Goal: Communication & Community: Answer question/provide support

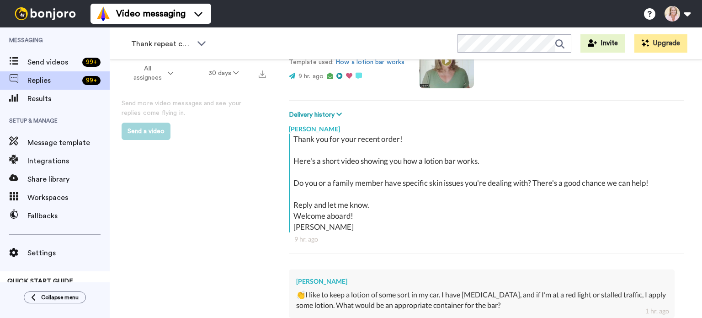
type textarea "x"
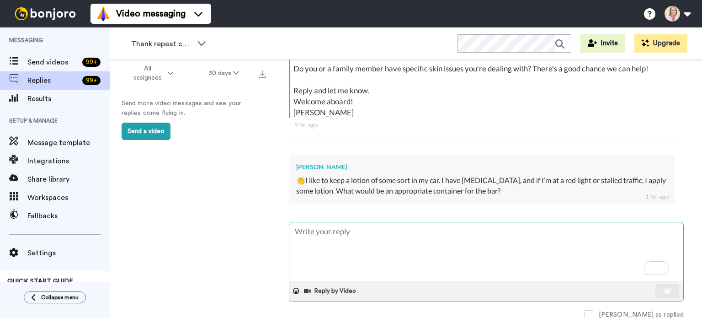
scroll to position [209, 0]
click at [372, 236] on textarea "To enrich screen reader interactions, please activate Accessibility in Grammarl…" at bounding box center [486, 251] width 394 height 59
type textarea "T"
type textarea "x"
type textarea "Th"
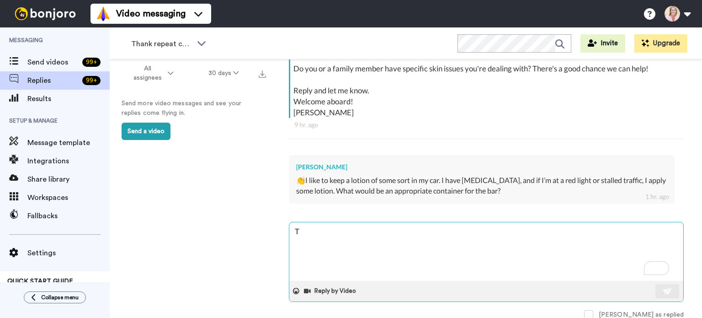
type textarea "x"
type textarea "The"
type textarea "x"
type textarea "Th"
type textarea "x"
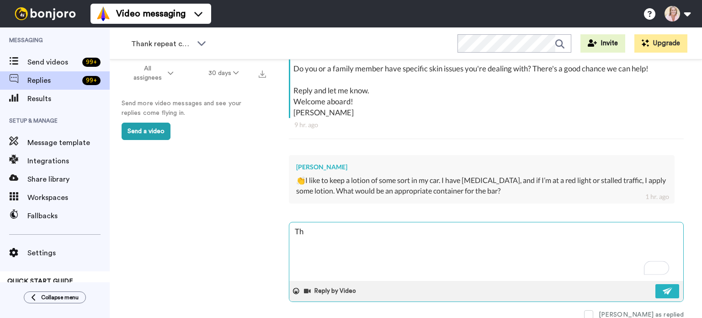
type textarea "T"
type textarea "x"
type textarea "I"
type textarea "x"
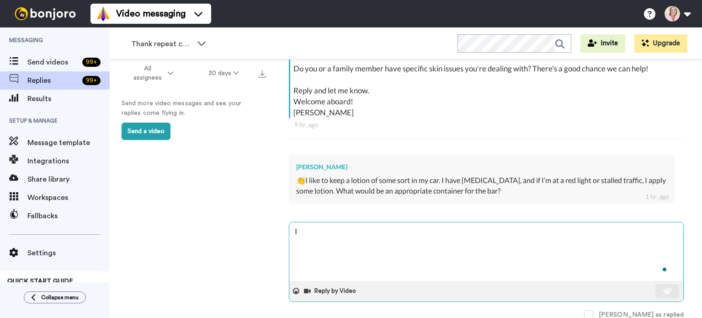
type textarea "I"
type textarea "x"
type textarea "I k"
type textarea "x"
type textarea "I ke"
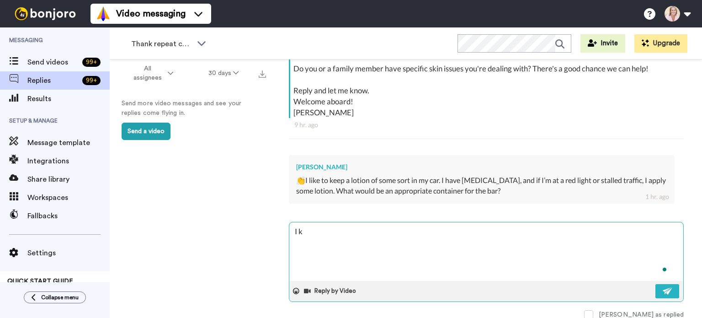
type textarea "x"
type textarea "I kee"
type textarea "x"
type textarea "I keep"
type textarea "x"
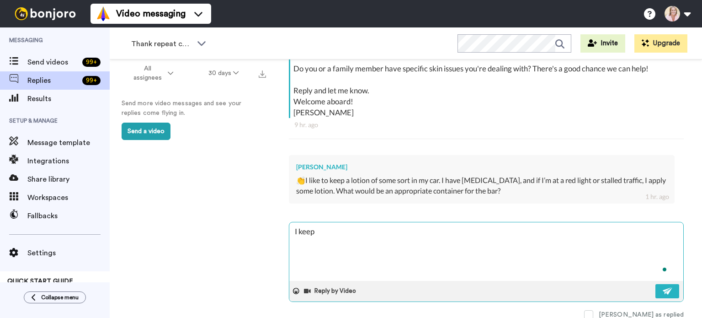
type textarea "I keep"
type textarea "x"
type textarea "I keep p"
type textarea "x"
type textarea "I keep po"
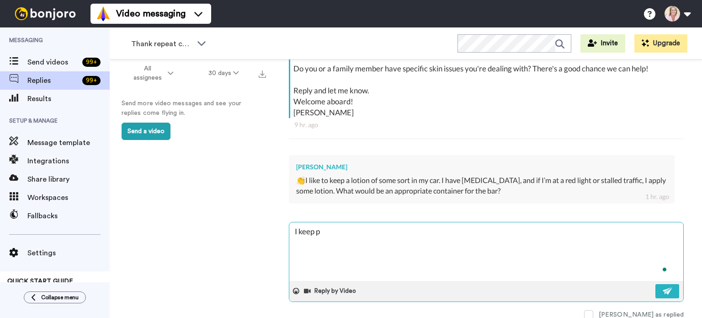
type textarea "x"
type textarea "I keep poc"
type textarea "x"
type textarea "I keep pock"
type textarea "x"
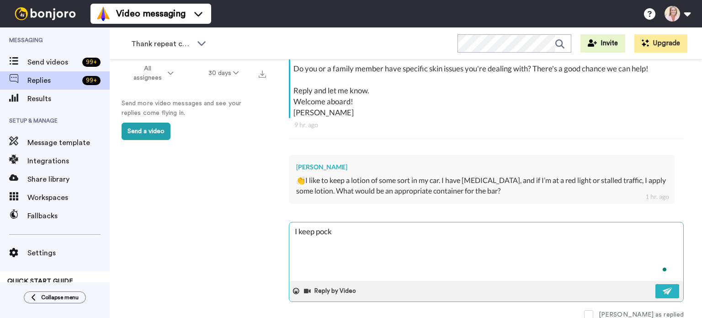
type textarea "I keep pocke"
type textarea "x"
type textarea "I keep pocket"
type textarea "x"
type textarea "I keep pocket"
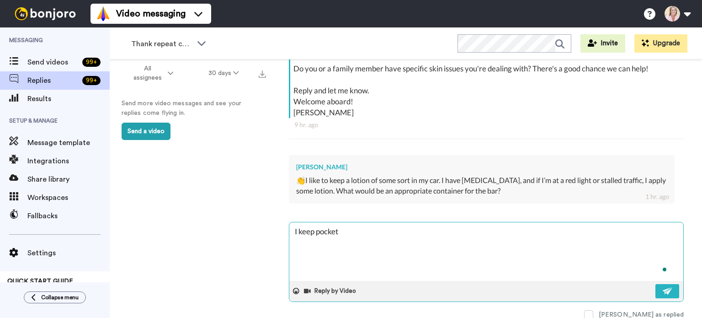
type textarea "x"
type textarea "I keep pocket s"
type textarea "x"
type textarea "I keep pocket si"
type textarea "x"
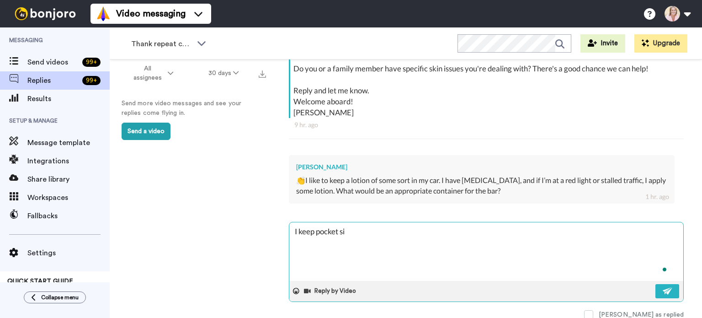
type textarea "I keep pocket sie"
type textarea "x"
type textarea "I keep pocket sie"
type textarea "x"
type textarea "I keep pocket sie"
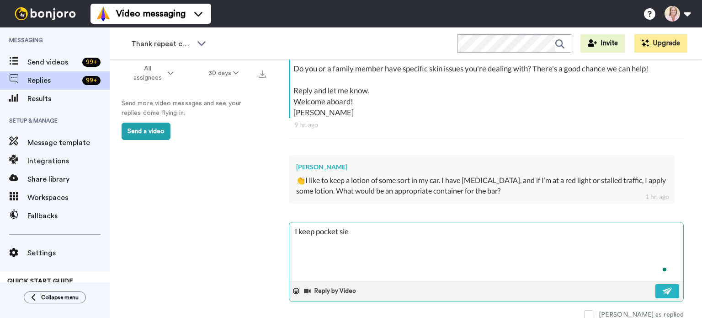
type textarea "x"
type textarea "I keep pocket si"
type textarea "x"
type textarea "I keep pocket siz"
type textarea "x"
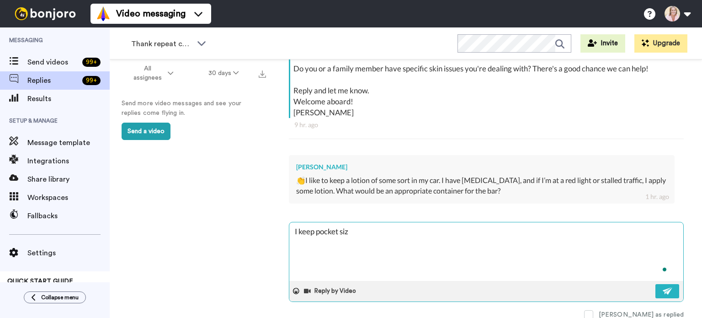
type textarea "I keep pocket size"
type textarea "x"
type textarea "I keep pocket size"
type textarea "x"
type textarea "I keep pocket size b"
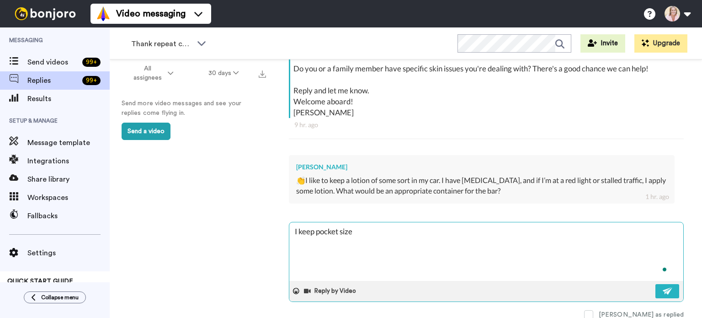
type textarea "x"
type textarea "I keep pocket size ba"
type textarea "x"
type textarea "I keep pocket size bar"
type textarea "x"
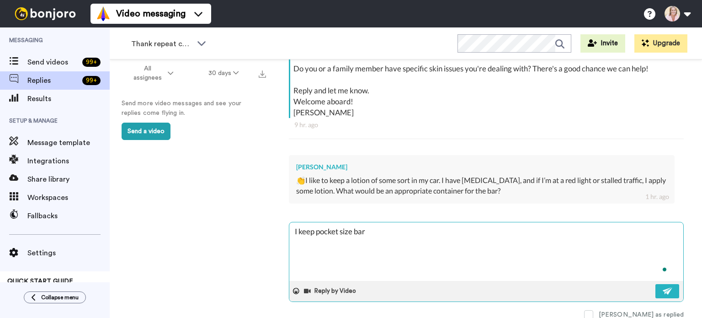
type textarea "I keep pocket size bars"
type textarea "x"
type textarea "I keep pocket size bars"
type textarea "x"
type textarea "I keep pocket size bars i"
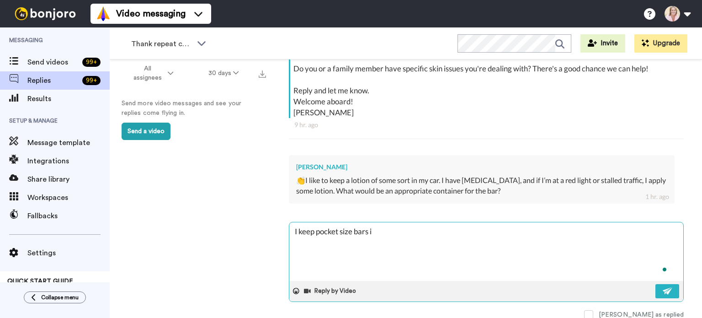
type textarea "x"
type textarea "I keep pocket size bars in"
type textarea "x"
type textarea "I keep pocket size bars in"
type textarea "x"
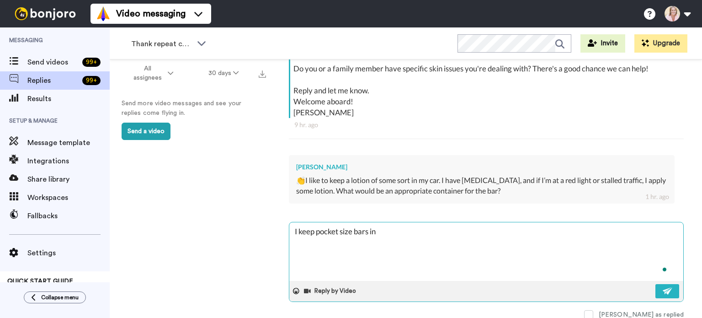
type textarea "I keep pocket size bars in m"
type textarea "x"
type textarea "I keep pocket size bars in my"
type textarea "x"
type textarea "I keep pocket size bars in my"
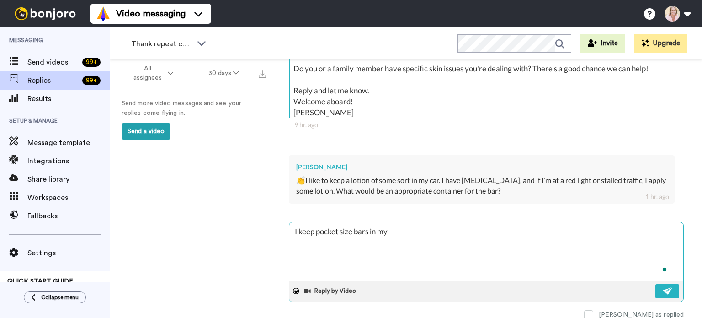
type textarea "x"
type textarea "I keep pocket size bars in my c"
type textarea "x"
type textarea "I keep pocket size bars in my ca"
type textarea "x"
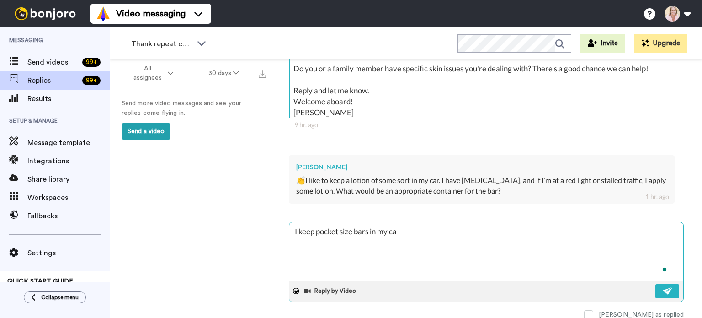
type textarea "I keep pocket size bars in my car"
type textarea "x"
type textarea "I keep pocket size bars in my care"
type textarea "x"
type textarea "I keep pocket size bars in my car"
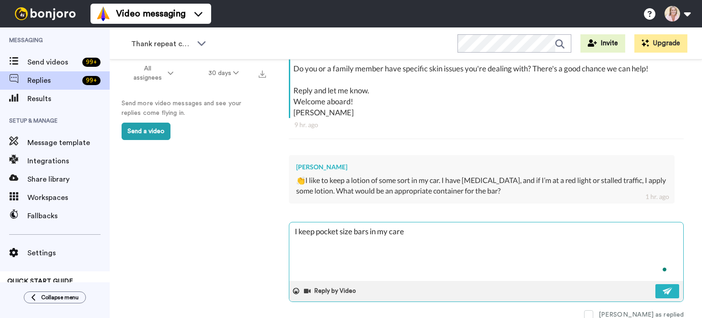
type textarea "x"
type textarea "I keep pocket size bars in my car:"
type textarea "x"
type textarea "I keep pocket size bars in my car:"
type textarea "x"
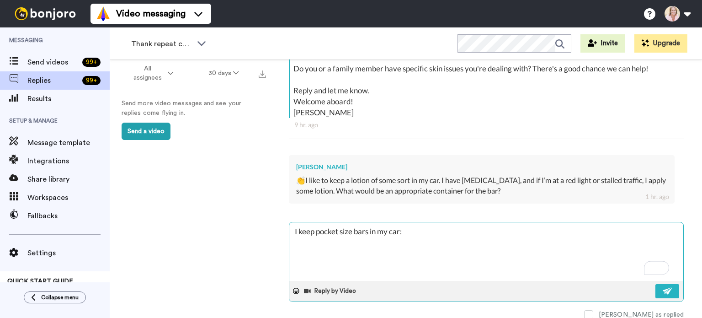
click at [313, 232] on textarea "I keep pocket size bars in my car:" at bounding box center [486, 251] width 394 height 59
type textarea "I keep pocket size bars in my car:"
type textarea "x"
type textarea "I keep t pocket size bars in my car:"
type textarea "x"
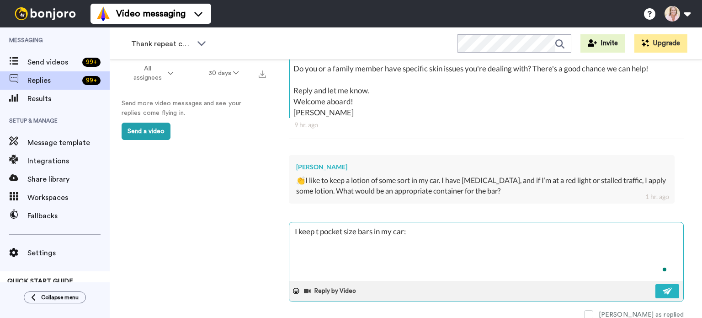
type textarea "I keep th pocket size bars in my car:"
type textarea "x"
type textarea "I keep the pocket size bars in my car:"
type textarea "x"
type textarea "I keep thes pocket size bars in my car:"
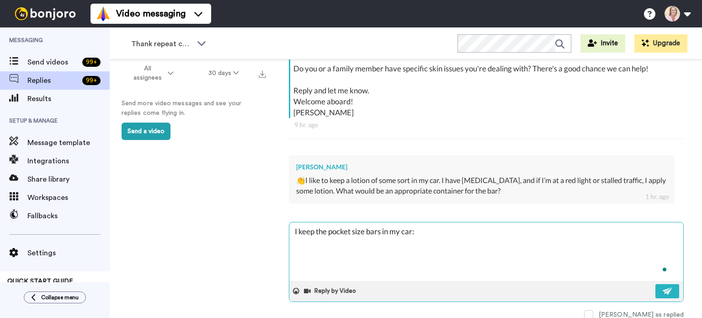
type textarea "x"
type textarea "I keep these pocket size bars in my car:"
type textarea "x"
click at [430, 232] on textarea "I keep these pocket size bars in my car:" at bounding box center [486, 251] width 394 height 59
type textarea "I keep these pocket size bars in my car:"
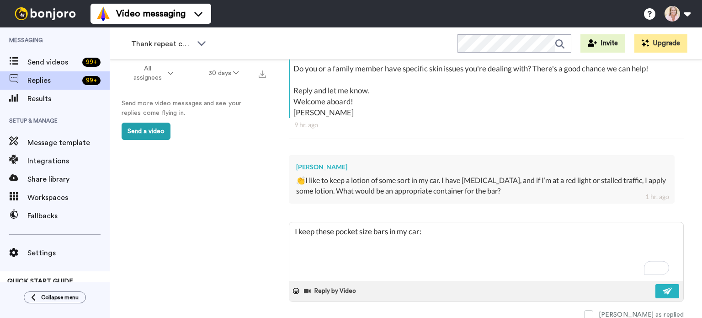
type textarea "x"
type textarea "I keep these pocket size bars in my car:"
type textarea "x"
click at [432, 232] on textarea "I keep these pocket size bars in my car:" at bounding box center [486, 251] width 394 height 59
paste textarea "[URL][DOMAIN_NAME]"
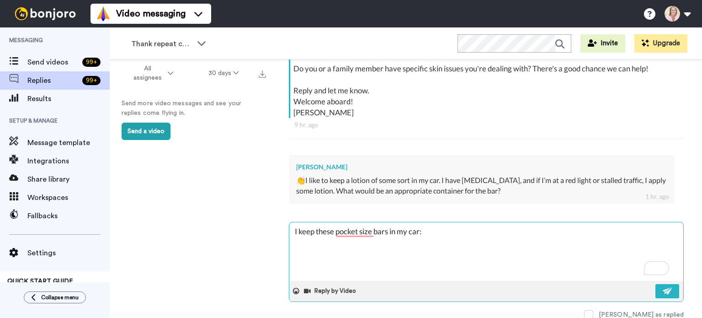
type textarea "I keep these pocket size bars in my car: [URL][DOMAIN_NAME]"
type textarea "x"
type textarea "I keep these pocket size bars in my car: [URL][DOMAIN_NAME]"
type textarea "x"
type textarea "I keep these pocket size bars in my car: [URL][DOMAIN_NAME]"
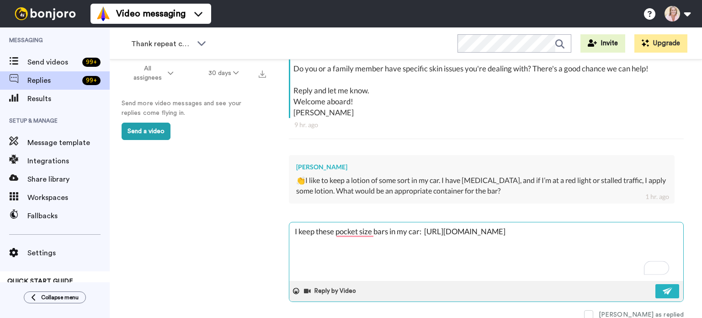
type textarea "x"
type textarea "I keep these pocket size bars in my car: [URL][DOMAIN_NAME] T"
type textarea "x"
type textarea "I keep these pocket size bars in my car: [URL][DOMAIN_NAME] Th"
type textarea "x"
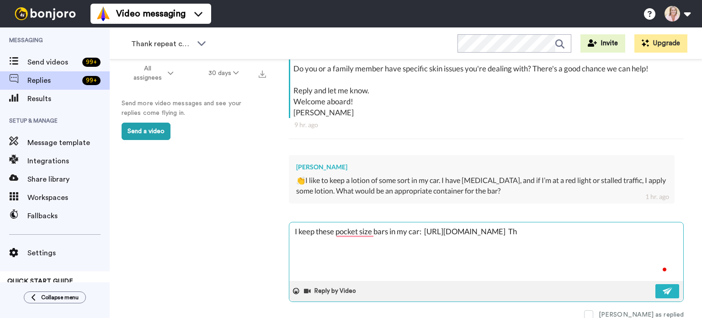
type textarea "I keep these pocket size bars in my car: [URL][DOMAIN_NAME] The"
type textarea "x"
type textarea "I keep these pocket size bars in my car: [URL][DOMAIN_NAME] They"
type textarea "x"
type textarea "I keep these pocket size bars in my car: [URL][DOMAIN_NAME] They"
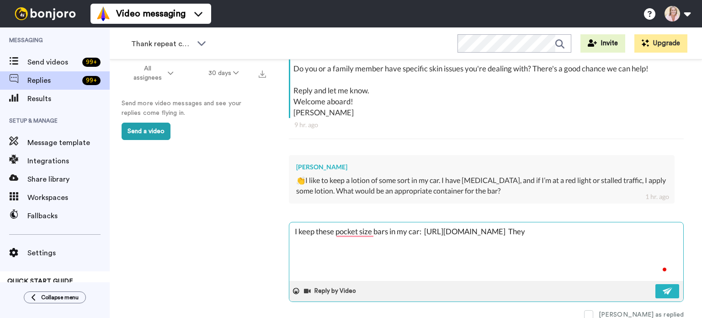
type textarea "x"
type textarea "I keep these pocket size bars in my car: [URL][DOMAIN_NAME] They"
type textarea "x"
type textarea "I keep these pocket size bars in my car: [URL][DOMAIN_NAME] They'"
type textarea "x"
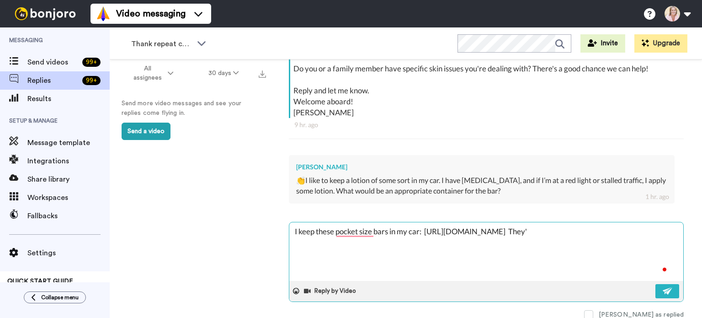
type textarea "I keep these pocket size bars in my car: [URL][DOMAIN_NAME] They'r"
type textarea "x"
type textarea "I keep these pocket size bars in my car: [URL][DOMAIN_NAME] They're"
type textarea "x"
type textarea "I keep these pocket size bars in my car: [URL][DOMAIN_NAME] They're"
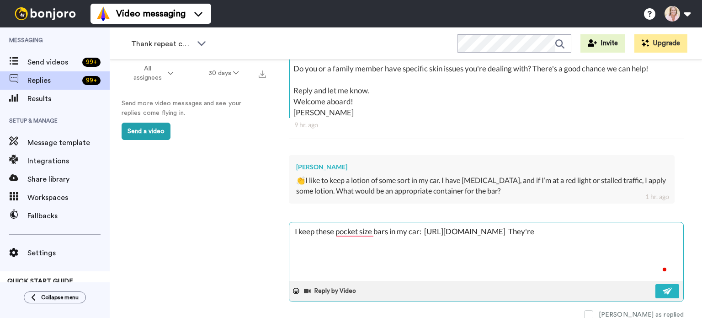
type textarea "x"
type textarea "I keep these pocket size bars in my car: [URL][DOMAIN_NAME] They're a"
type textarea "x"
type textarea "I keep these pocket size bars in my car: [URL][DOMAIN_NAME] They're a"
type textarea "x"
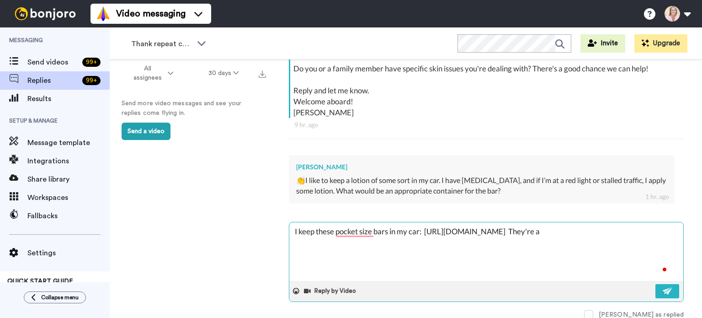
type textarea "I keep these pocket size bars in my car: [URL][DOMAIN_NAME] They're a g"
type textarea "x"
type textarea "I keep these pocket size bars in my car: [URL][DOMAIN_NAME] They're a gr"
type textarea "x"
type textarea "I keep these pocket size bars in my car: [URL][DOMAIN_NAME] They're a gre"
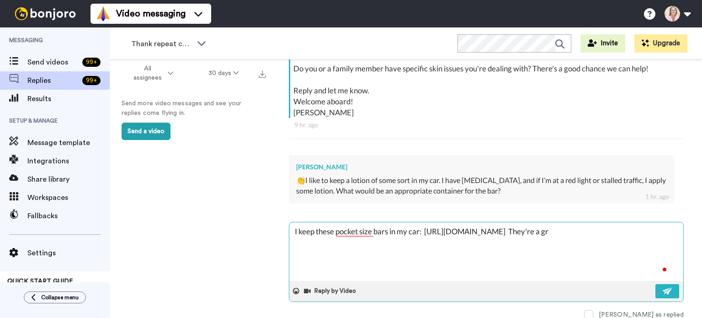
type textarea "x"
type textarea "I keep these pocket size bars in my car: [URL][DOMAIN_NAME] They're a grea"
type textarea "x"
type textarea "I keep these pocket size bars in my car: [URL][DOMAIN_NAME] They're a great"
type textarea "x"
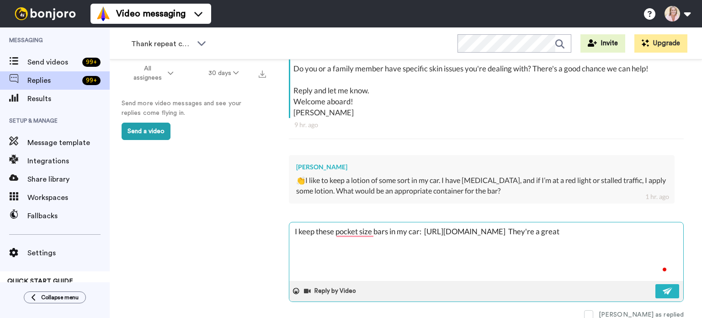
type textarea "I keep these pocket size bars in my car: [URL][DOMAIN_NAME] They're a great"
type textarea "x"
type textarea "I keep these pocket size bars in my car: [URL][DOMAIN_NAME] They're a great s"
type textarea "x"
type textarea "I keep these pocket size bars in my car: [URL][DOMAIN_NAME] They're a great si"
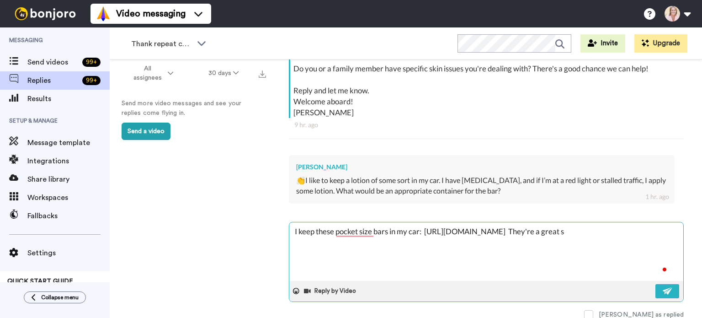
type textarea "x"
type textarea "I keep these pocket size bars in my car: [URL][DOMAIN_NAME] They're a great siz"
type textarea "x"
type textarea "I keep these pocket size bars in my car: [URL][DOMAIN_NAME] They're a great size"
type textarea "x"
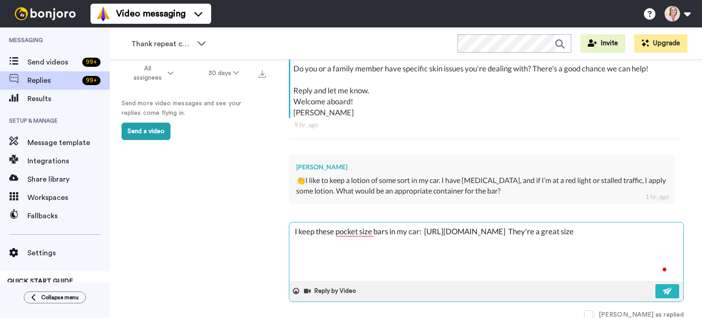
type textarea "I keep these pocket size bars in my car: [URL][DOMAIN_NAME] They're a great size"
type textarea "x"
type textarea "I keep these pocket size bars in my car: [URL][DOMAIN_NAME] They're a great siz…"
type textarea "x"
type textarea "I keep these pocket size bars in my car: [URL][DOMAIN_NAME] They're a great siz…"
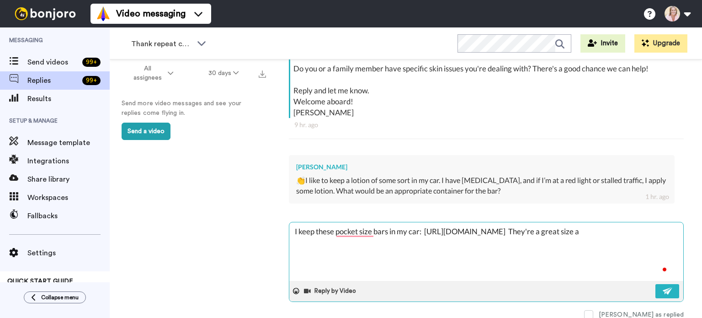
type textarea "x"
type textarea "I keep these pocket size bars in my car: [URL][DOMAIN_NAME] They're a great siz…"
type textarea "x"
type textarea "I keep these pocket size bars in my car: [URL][DOMAIN_NAME] They're a great siz…"
type textarea "x"
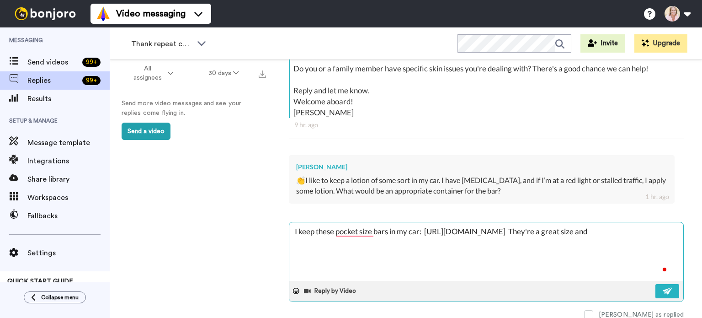
type textarea "I keep these pocket size bars in my car: [URL][DOMAIN_NAME] They're a great siz…"
type textarea "x"
type textarea "I keep these pocket size bars in my car: [URL][DOMAIN_NAME] They're a great siz…"
type textarea "x"
type textarea "I keep these pocket size bars in my car: [URL][DOMAIN_NAME] They're a great siz…"
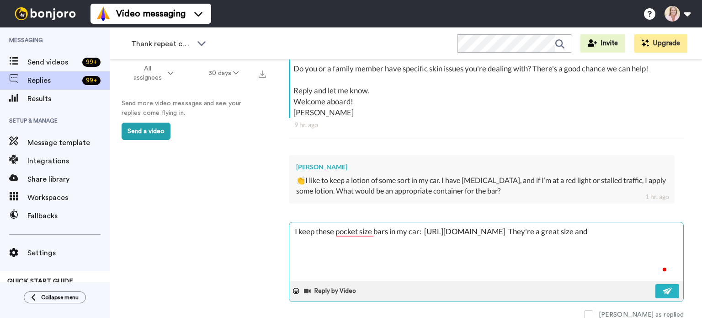
type textarea "x"
type textarea "I keep these pocket size bars in my car: [URL][DOMAIN_NAME] They're a great siz…"
type textarea "x"
type textarea "I keep these pocket size bars in my car: [URL][DOMAIN_NAME] They're a great siz…"
type textarea "x"
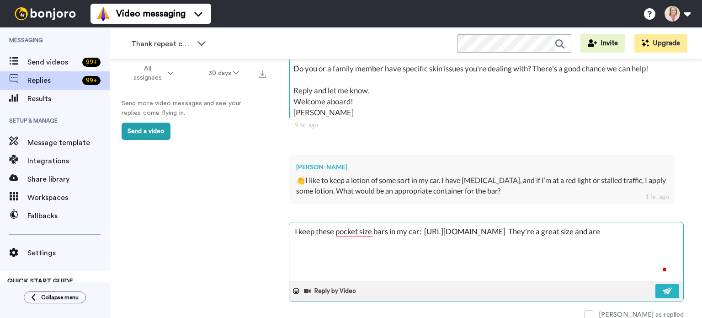
type textarea "I keep these pocket size bars in my car: [URL][DOMAIN_NAME] They're a great siz…"
type textarea "x"
type textarea "I keep these pocket size bars in my car: [URL][DOMAIN_NAME] They're a great siz…"
type textarea "x"
type textarea "I keep these pocket size bars in my car: [URL][DOMAIN_NAME] They're a great siz…"
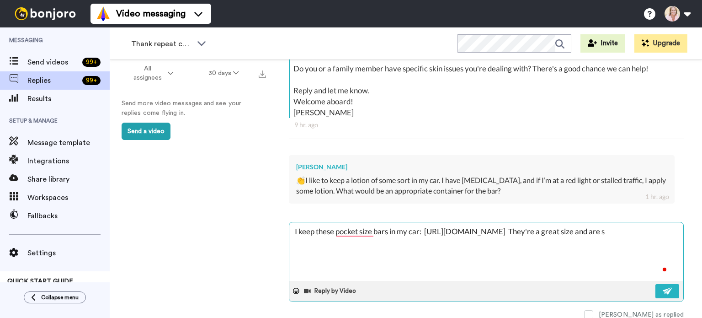
type textarea "x"
type textarea "I keep these pocket size bars in my car: [URL][DOMAIN_NAME] They're a great siz…"
type textarea "x"
type textarea "I keep these pocket size bars in my car: [URL][DOMAIN_NAME] They're a great siz…"
type textarea "x"
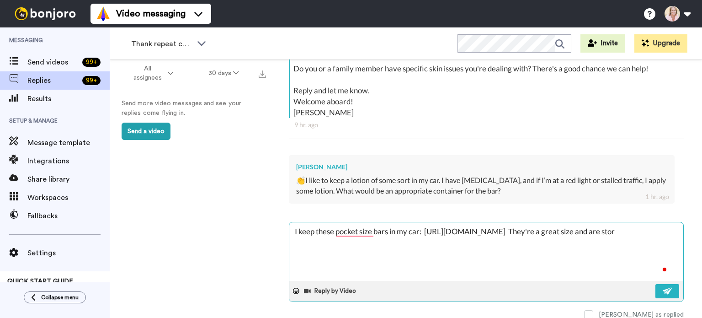
type textarea "I keep these pocket size bars in my car: [URL][DOMAIN_NAME] They're a great siz…"
type textarea "x"
type textarea "I keep these pocket size bars in my car: [URL][DOMAIN_NAME] They're a great siz…"
type textarea "x"
type textarea "I keep these pocket size bars in my car: [URL][DOMAIN_NAME] They're a great siz…"
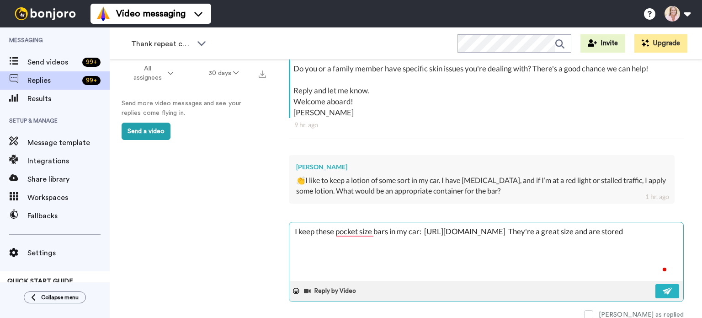
type textarea "x"
type textarea "I keep these pocket size bars in my car: [URL][DOMAIN_NAME] They're a great siz…"
type textarea "x"
type textarea "I keep these pocket size bars in my car: [URL][DOMAIN_NAME] They're a great siz…"
click at [664, 289] on img at bounding box center [668, 290] width 10 height 7
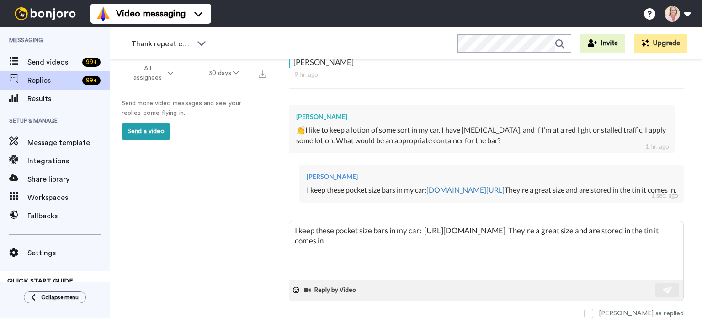
scroll to position [86, 0]
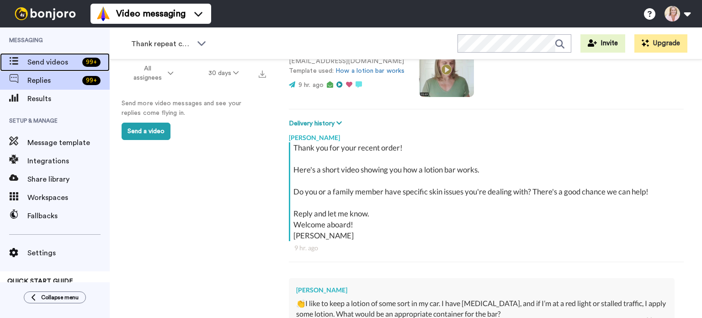
click at [44, 64] on span "Send videos" at bounding box center [52, 62] width 51 height 11
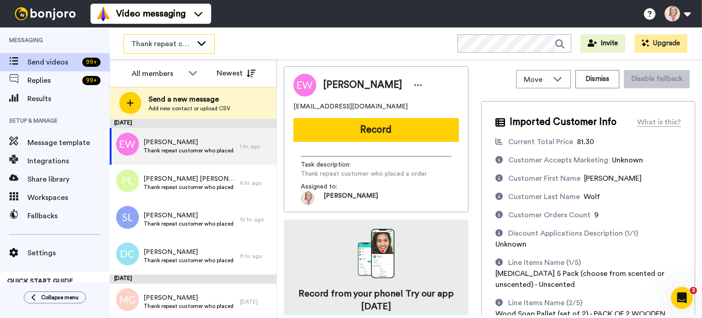
click at [189, 48] on span "Thank repeat customers" at bounding box center [161, 43] width 61 height 11
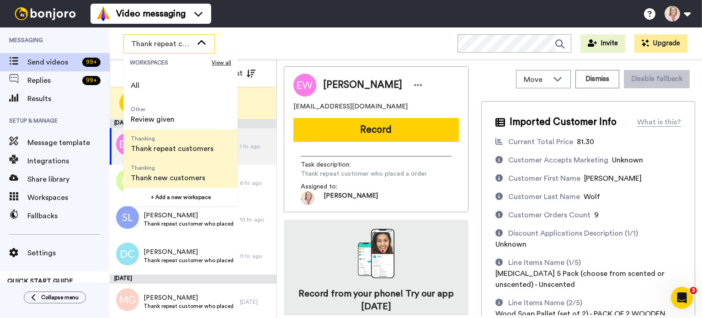
click at [147, 171] on span "Thanking" at bounding box center [168, 167] width 75 height 7
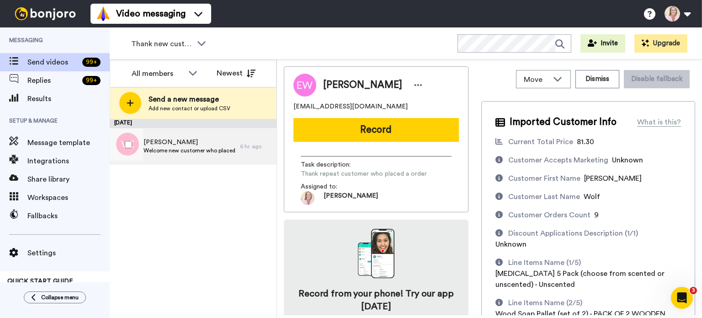
click at [184, 150] on span "Welcome new customer who placed first order" at bounding box center [190, 150] width 92 height 7
